Goal: Task Accomplishment & Management: Use online tool/utility

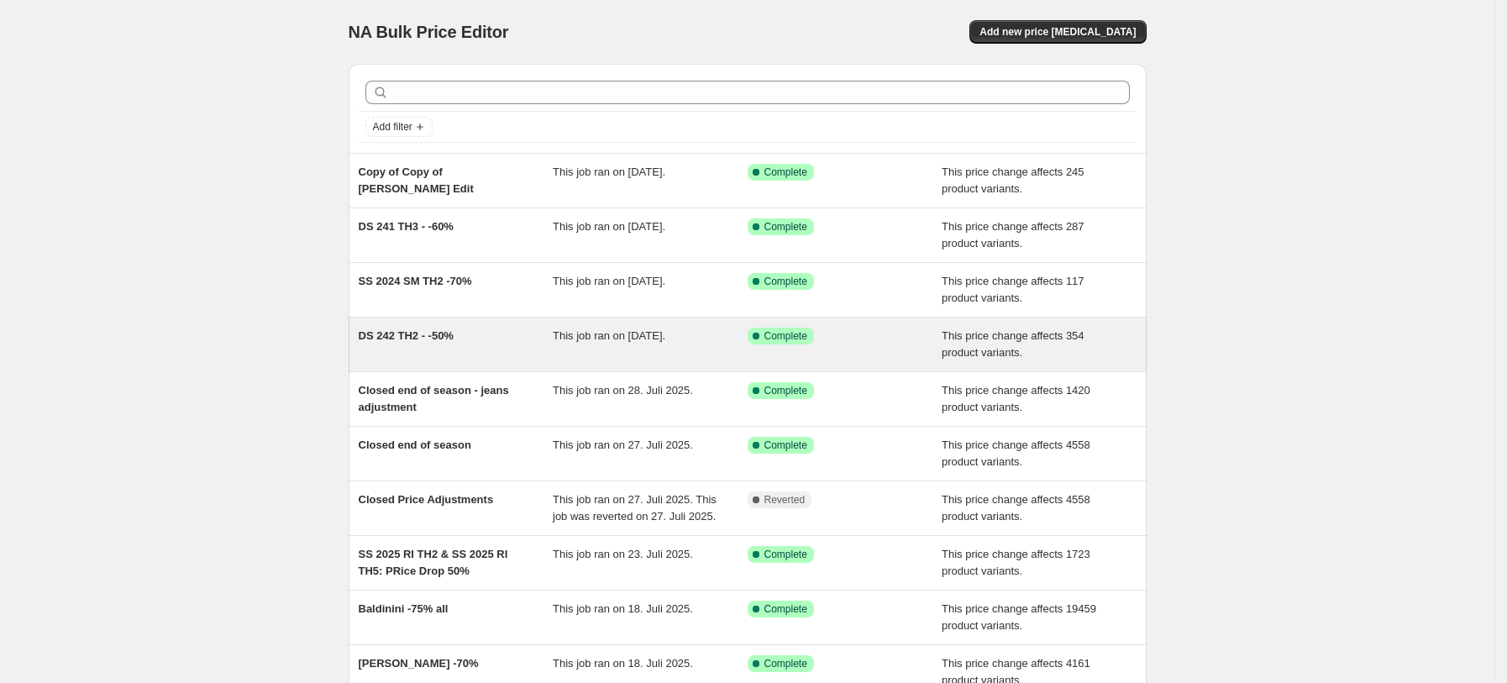
click at [420, 342] on span "DS 242 TH2 - -50%" at bounding box center [406, 335] width 95 height 13
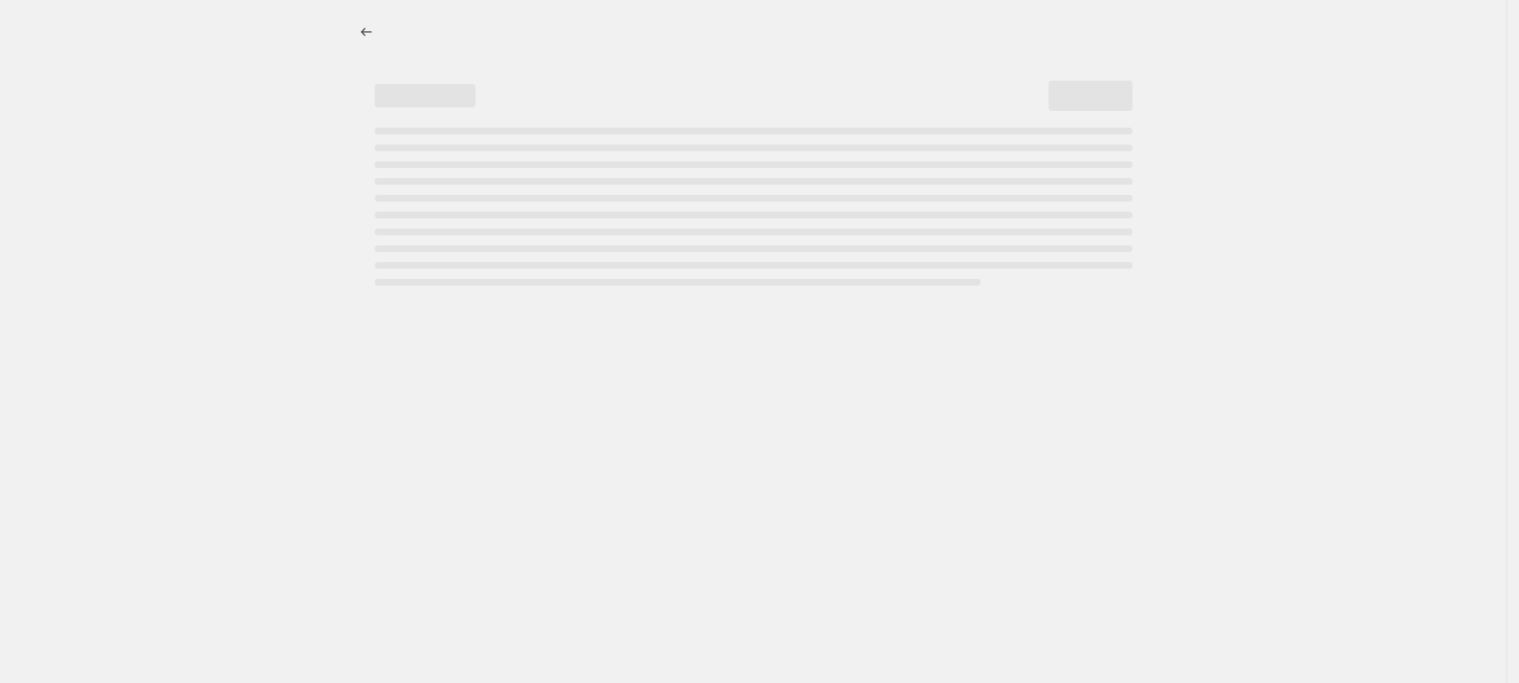
select select "pcap"
select select "no_change"
select select "tag"
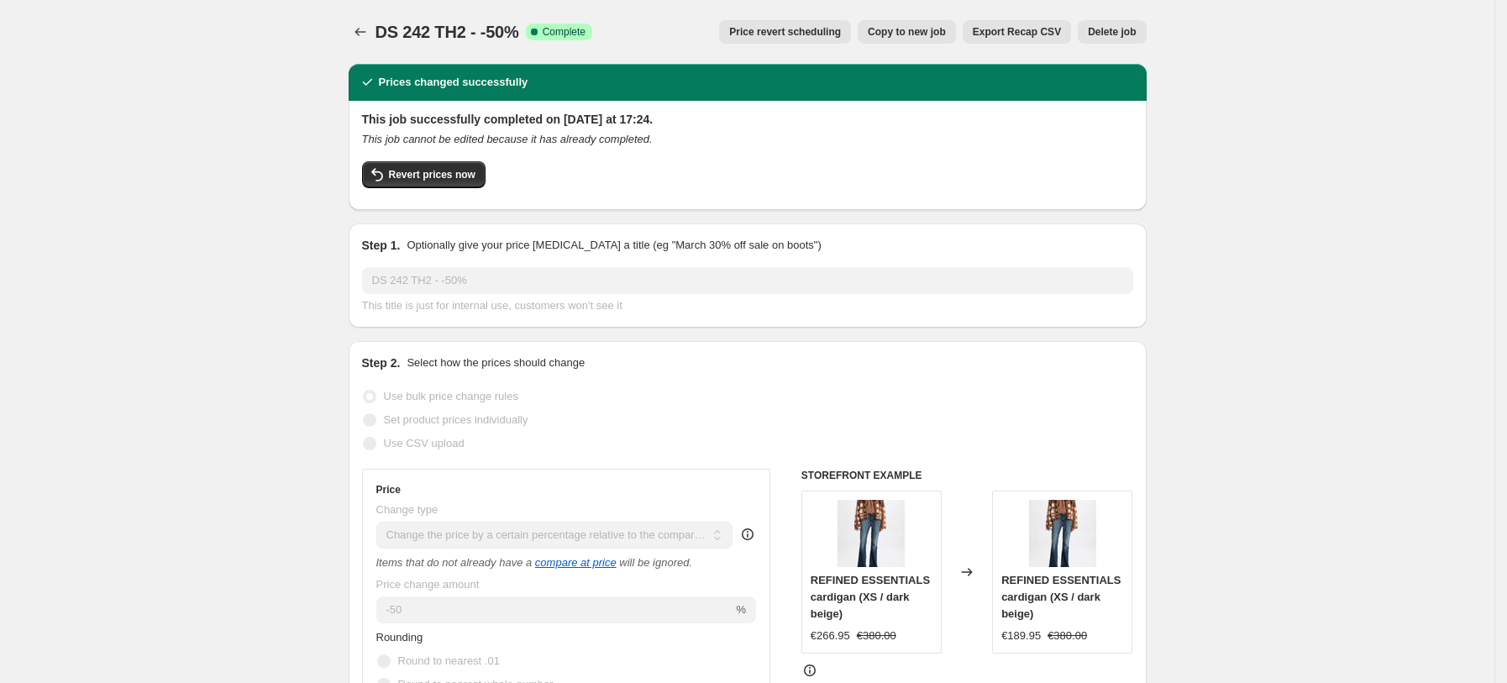
drag, startPoint x: 912, startPoint y: 19, endPoint x: 910, endPoint y: 30, distance: 11.1
click at [910, 30] on div "Copy to new job" at bounding box center [907, 32] width 98 height 24
click at [910, 30] on span "Copy to new job" at bounding box center [907, 31] width 78 height 13
select select "pcap"
select select "no_change"
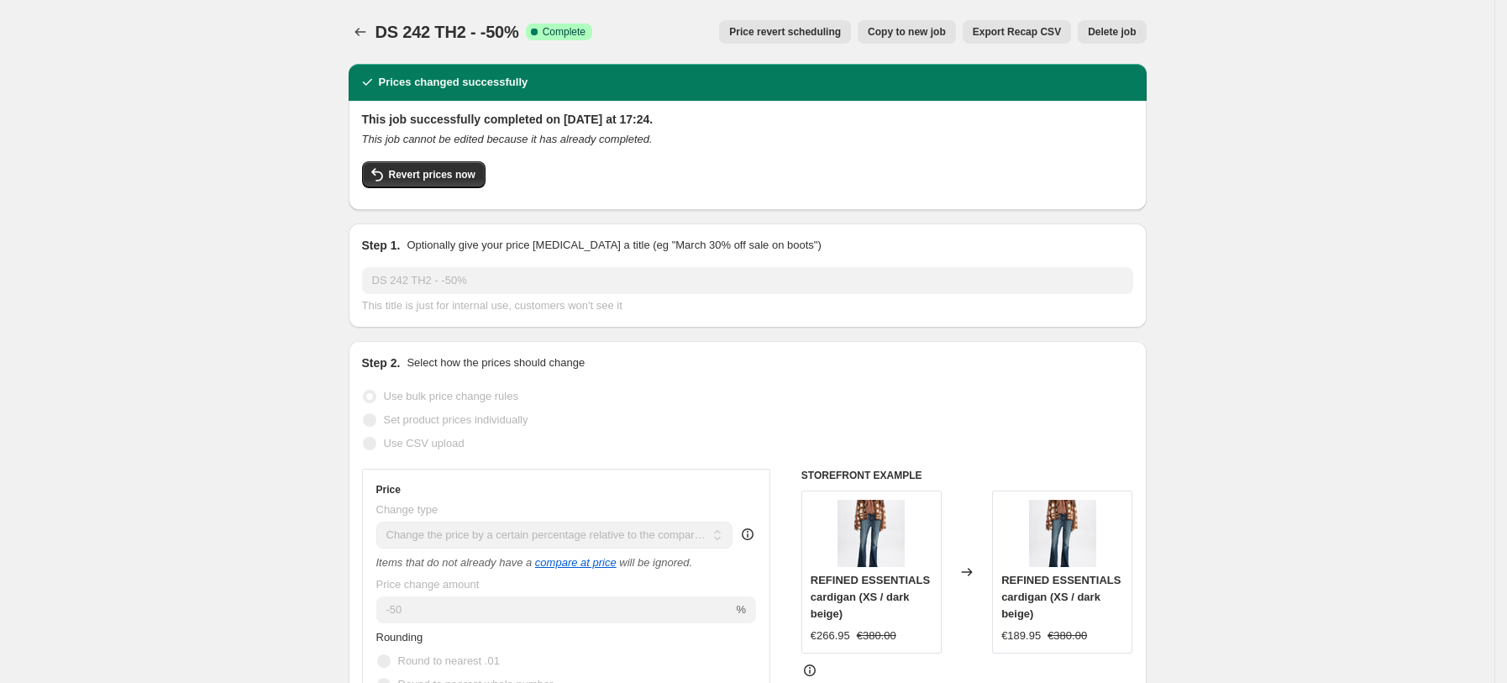
select select "tag"
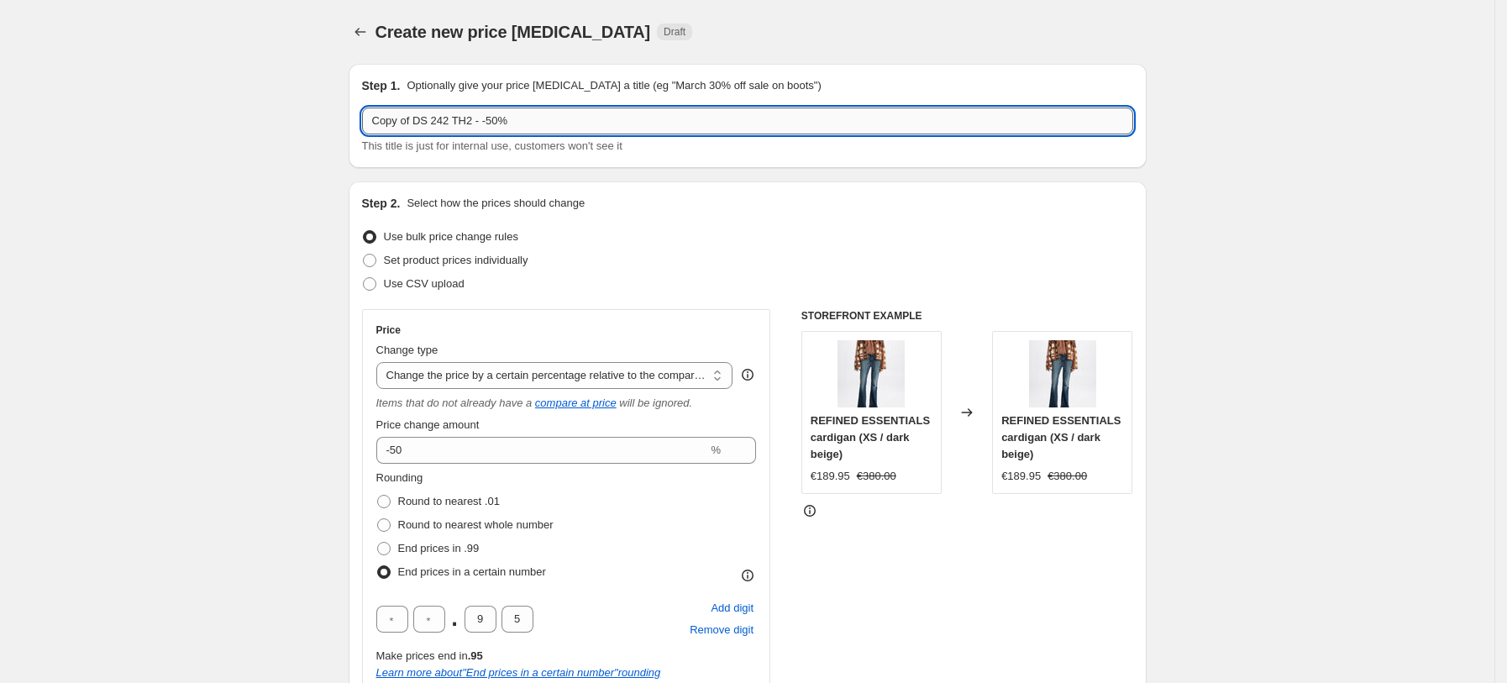
click at [433, 116] on input "Copy of DS 242 TH2 - -50%" at bounding box center [747, 121] width 771 height 27
click at [433, 120] on input "DS 242 TH2 - -50%" at bounding box center [747, 121] width 771 height 27
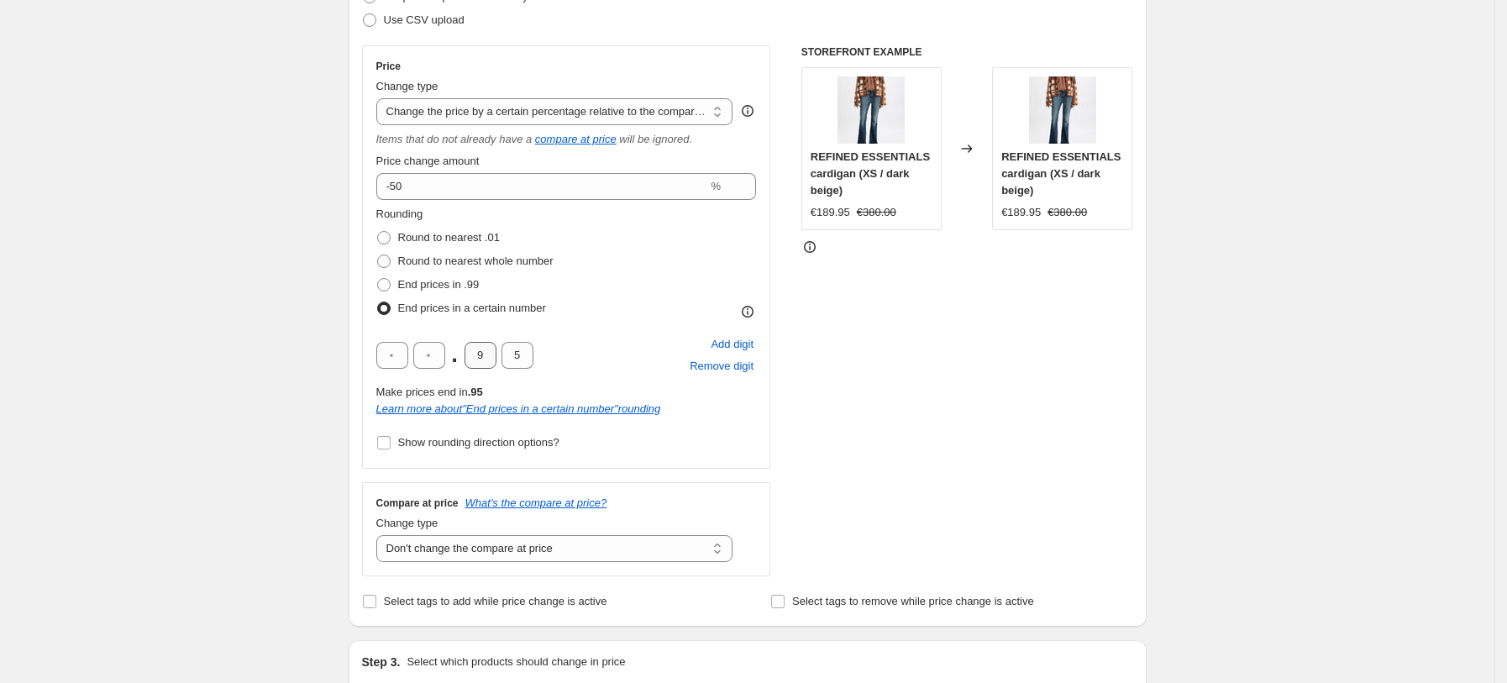
scroll to position [702, 0]
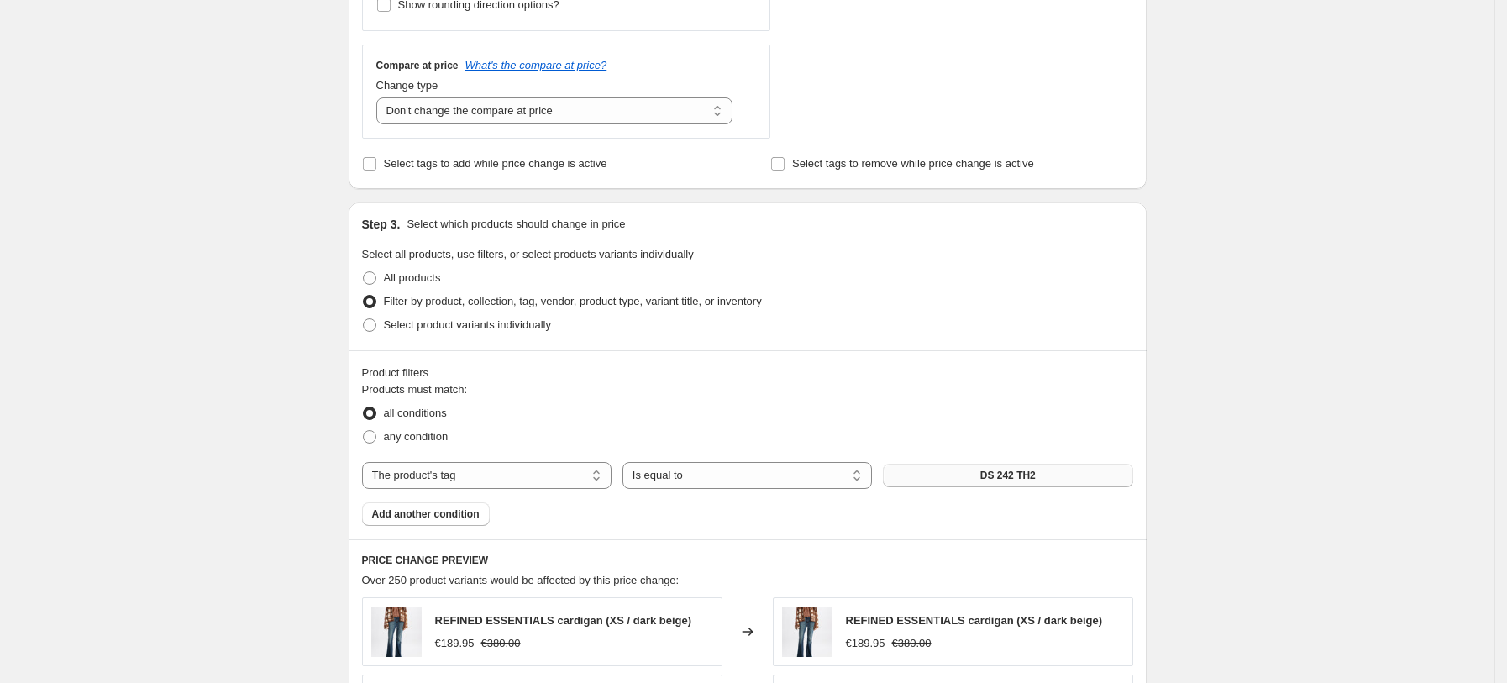
type input "DS 242 TH3 - -50%"
click at [1085, 465] on button "DS 242 TH2" at bounding box center [1008, 476] width 250 height 24
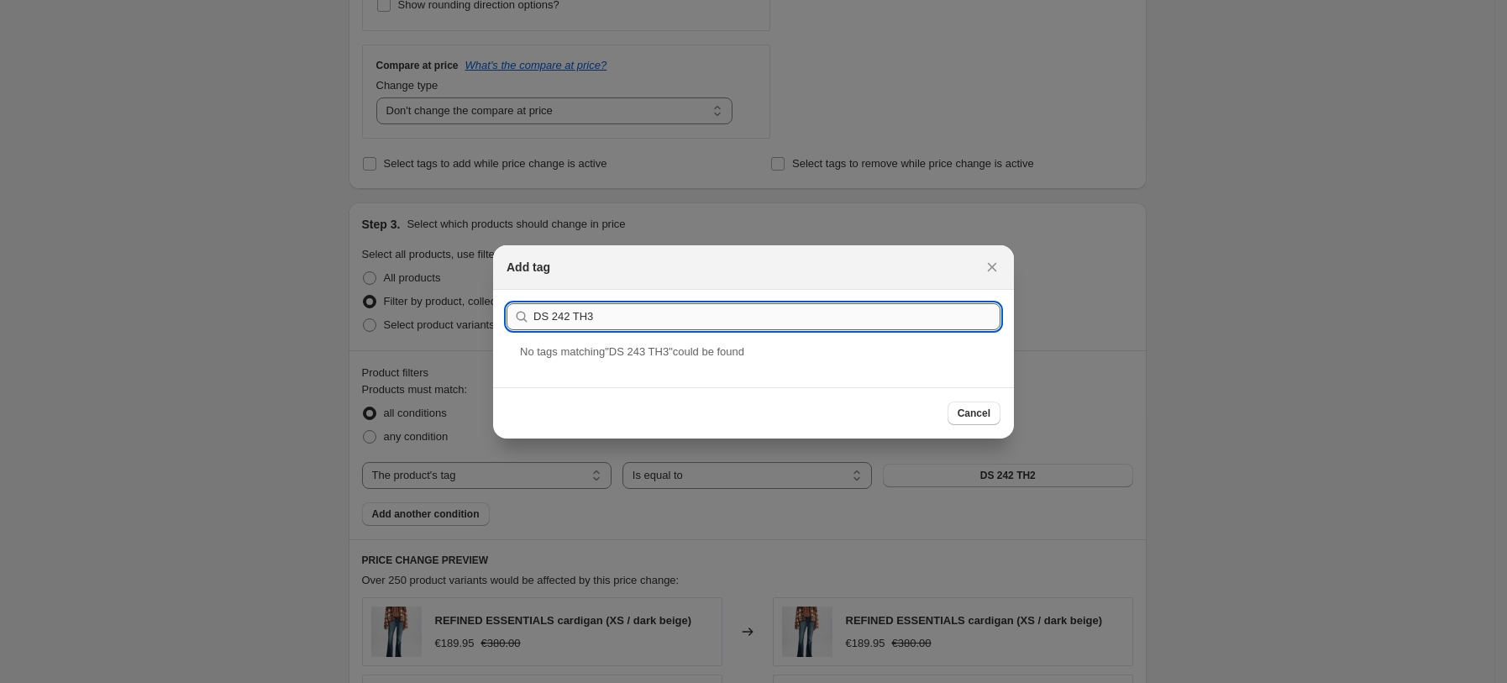
click at [568, 315] on input "DS 242 TH3" at bounding box center [766, 316] width 467 height 27
type input "DS 242 TH3"
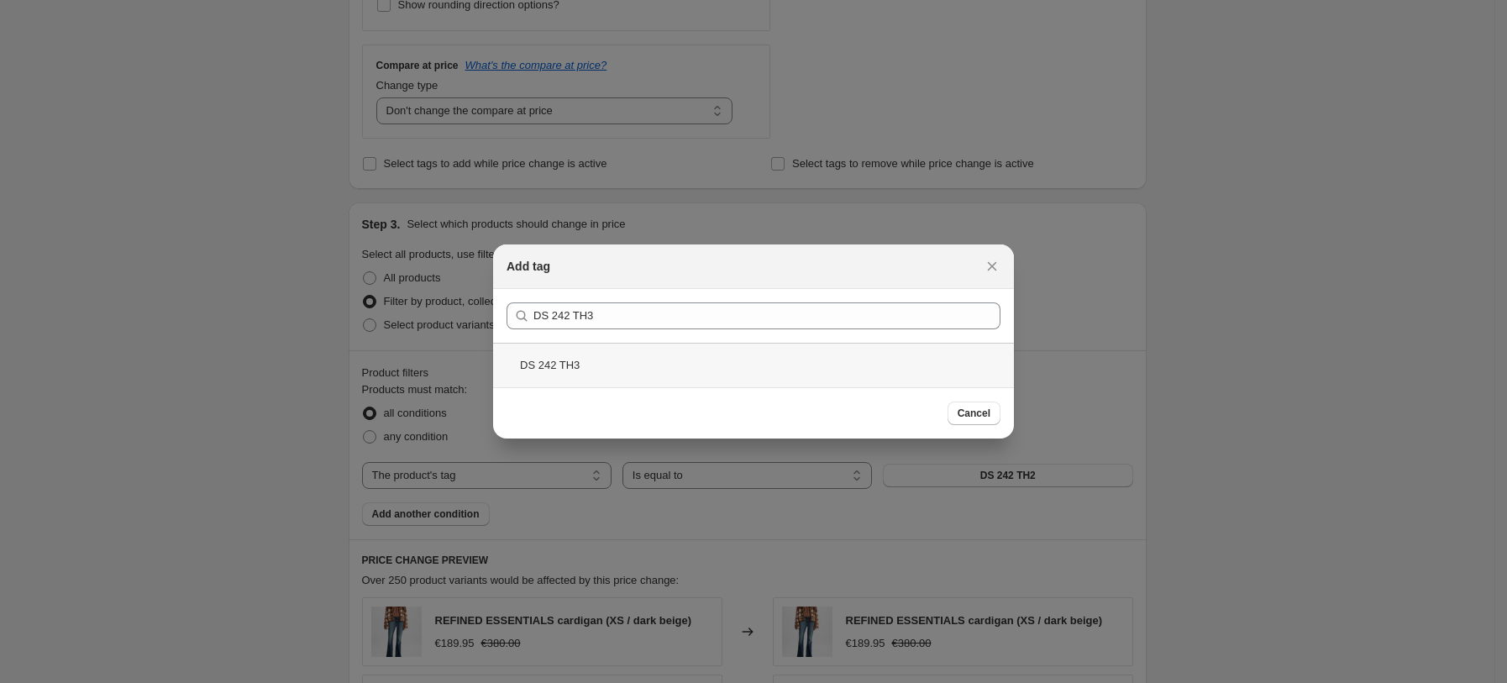
click at [588, 358] on div "DS 242 TH3" at bounding box center [753, 365] width 521 height 45
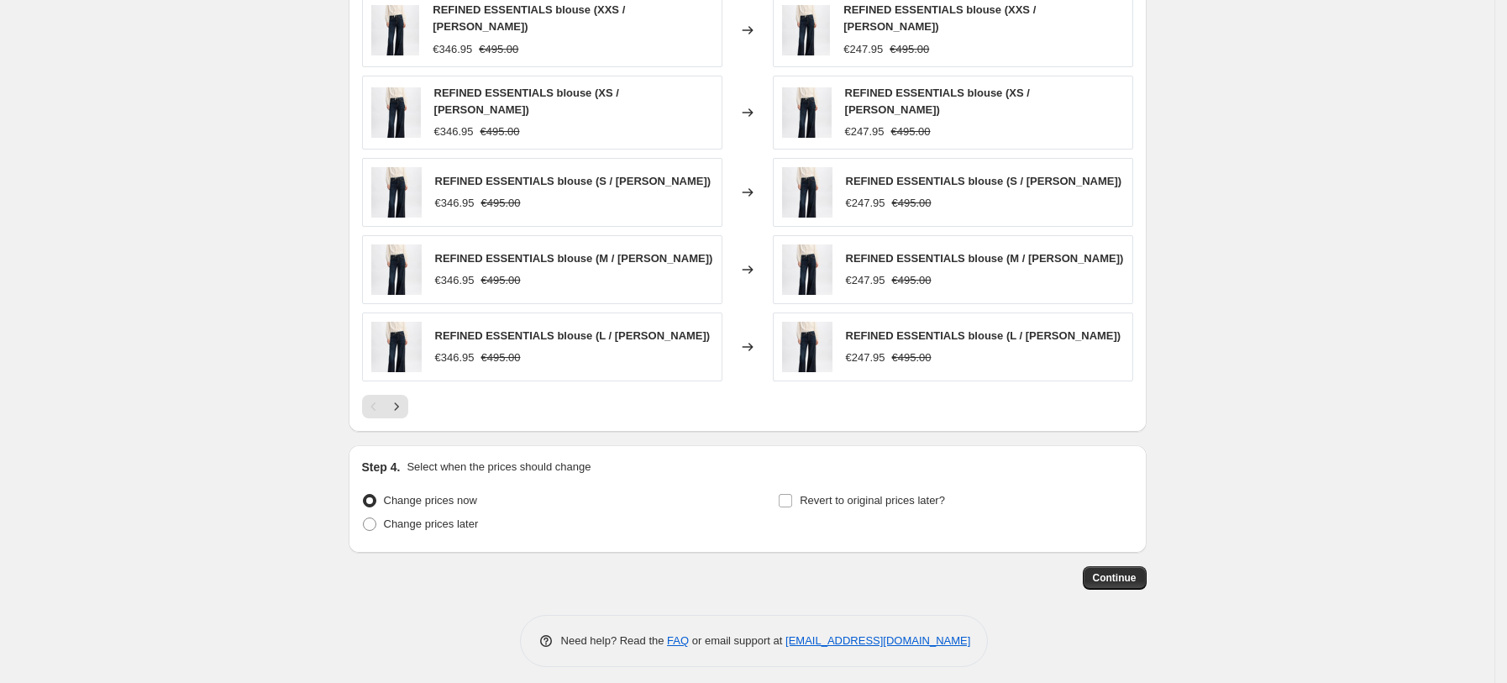
scroll to position [1306, 0]
click at [1117, 572] on span "Continue" at bounding box center [1115, 578] width 44 height 13
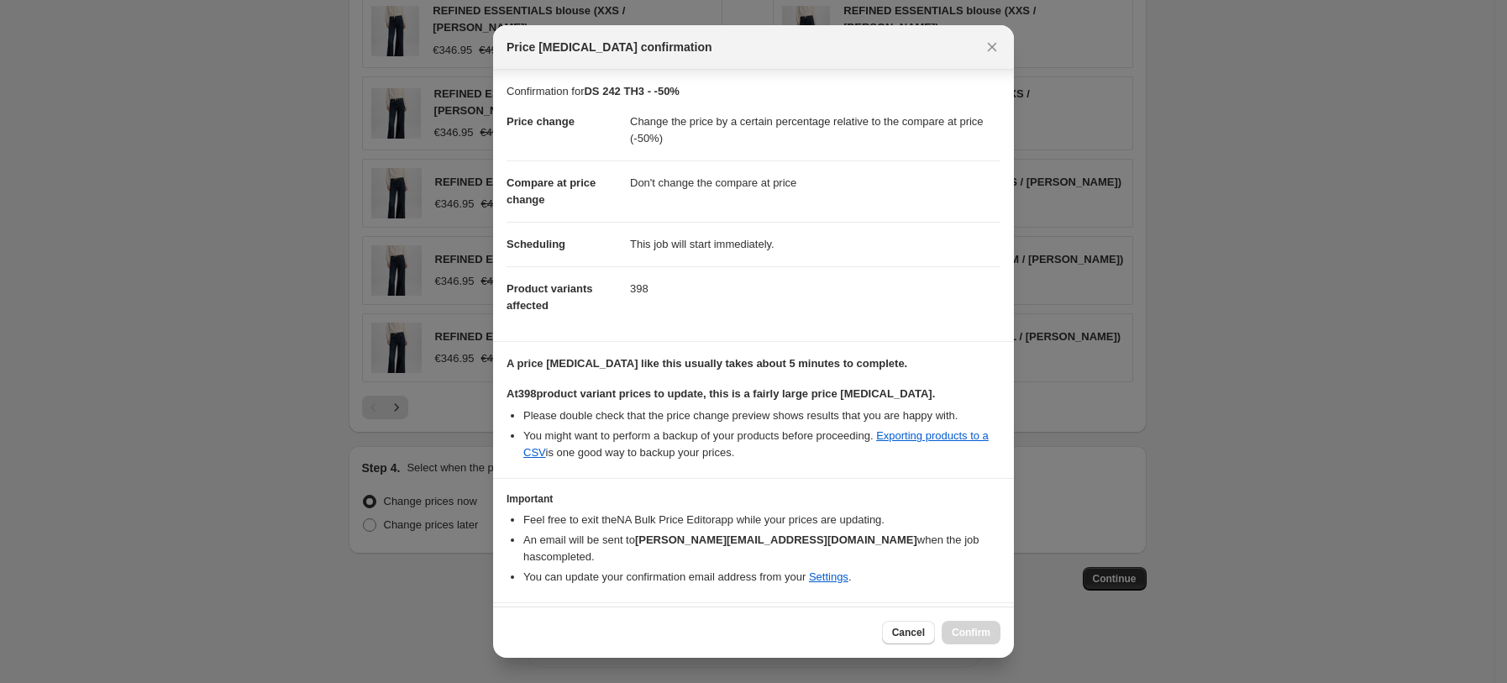
scroll to position [29, 0]
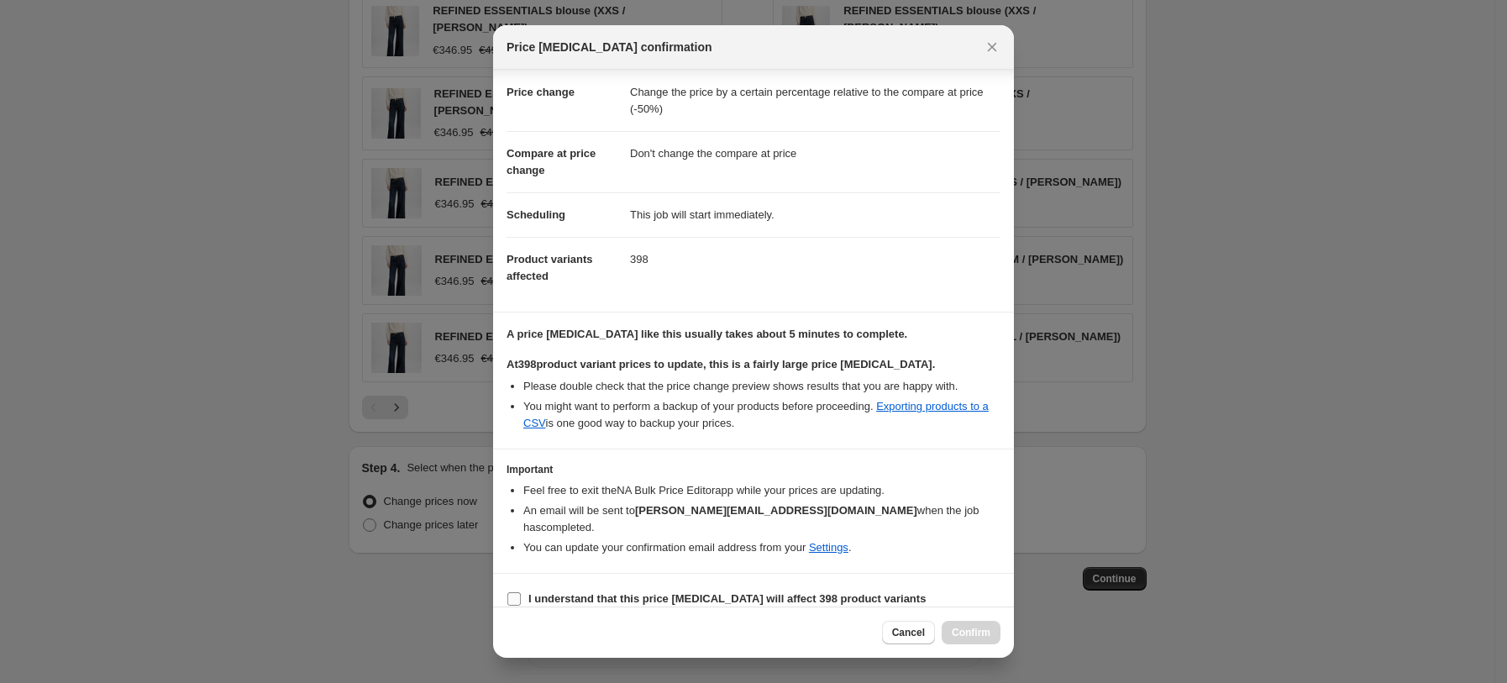
click at [519, 592] on input "I understand that this price change job will affect 398 product variants" at bounding box center [513, 598] width 13 height 13
checkbox input "true"
click at [971, 632] on span "Confirm" at bounding box center [971, 632] width 39 height 13
